Goal: Task Accomplishment & Management: Use online tool/utility

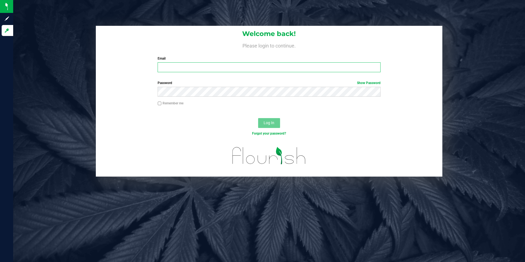
type input "[EMAIL_ADDRESS][DOMAIN_NAME]"
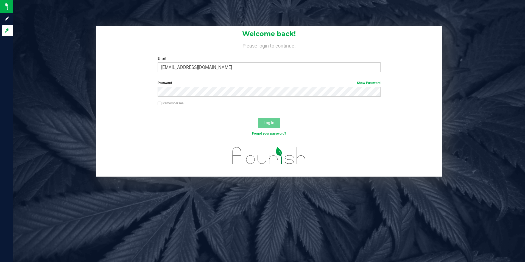
click at [272, 125] on span "Log In" at bounding box center [269, 123] width 11 height 4
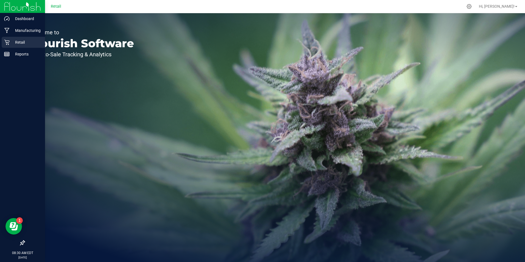
click at [12, 40] on p "Retail" at bounding box center [26, 42] width 33 height 7
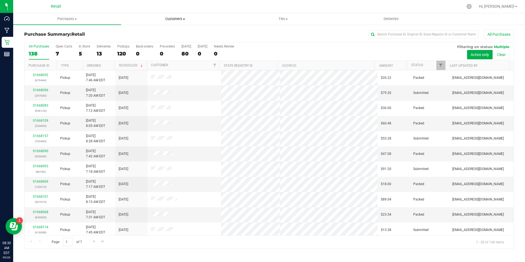
click at [176, 18] on span "Customers" at bounding box center [174, 18] width 107 height 5
click at [150, 31] on span "All customers" at bounding box center [141, 33] width 40 height 5
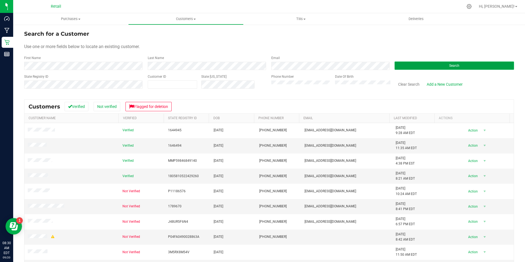
click at [435, 65] on button "Search" at bounding box center [454, 65] width 119 height 8
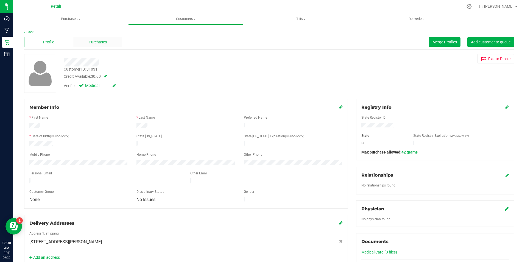
click at [96, 42] on span "Purchases" at bounding box center [98, 42] width 18 height 6
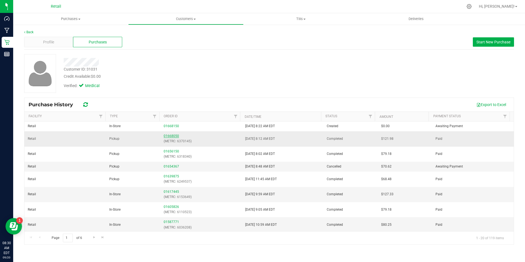
click at [170, 136] on link "01668050" at bounding box center [171, 136] width 15 height 4
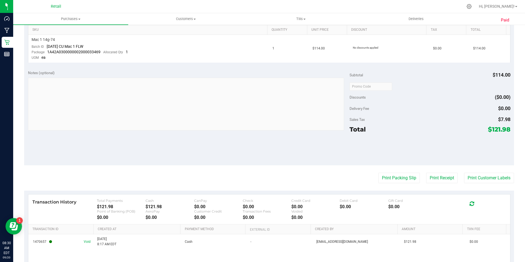
scroll to position [190, 0]
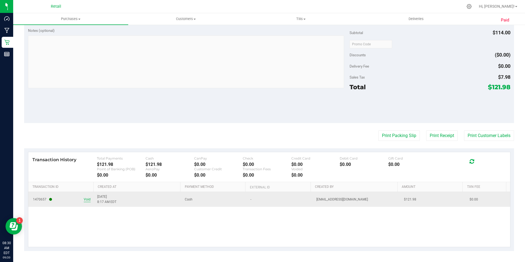
click at [87, 199] on span "Void" at bounding box center [87, 199] width 7 height 5
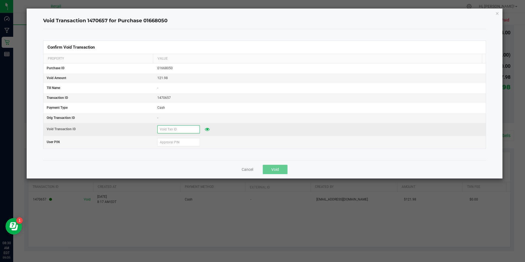
click at [191, 127] on input "text" at bounding box center [178, 129] width 43 height 8
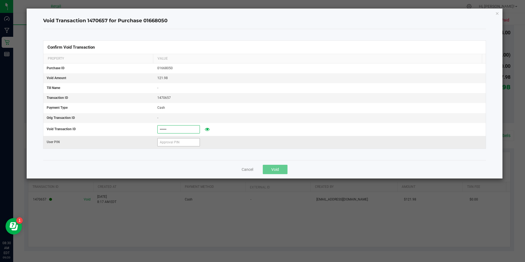
type input "[DATE]"
click at [173, 146] on input "text" at bounding box center [178, 142] width 43 height 8
type input "571204"
click at [271, 172] on button "Void" at bounding box center [275, 169] width 25 height 9
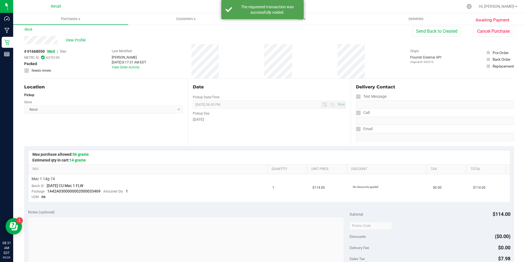
scroll to position [0, 0]
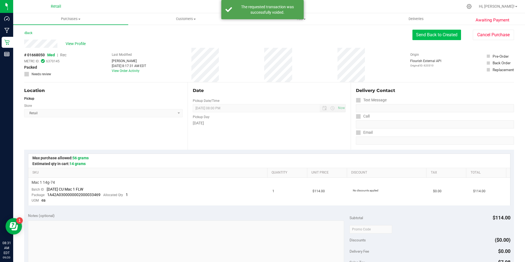
click at [425, 36] on button "Send Back to Created" at bounding box center [436, 35] width 49 height 10
